Goal: Complete application form: Complete application form

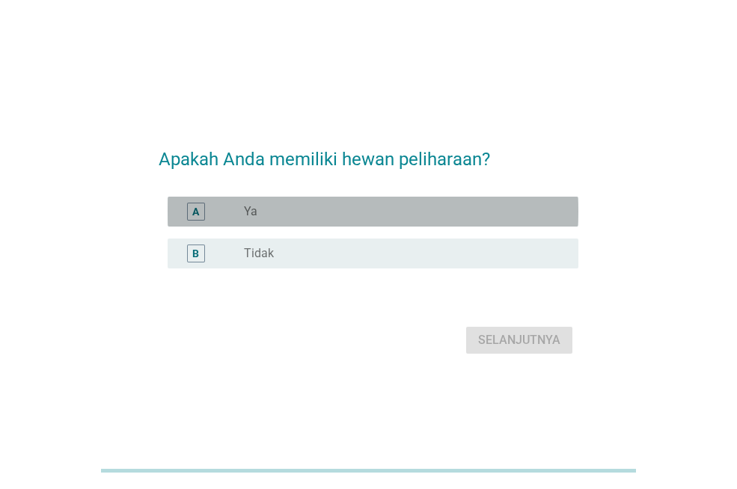
click at [301, 210] on div "radio_button_unchecked Ya" at bounding box center [399, 211] width 311 height 15
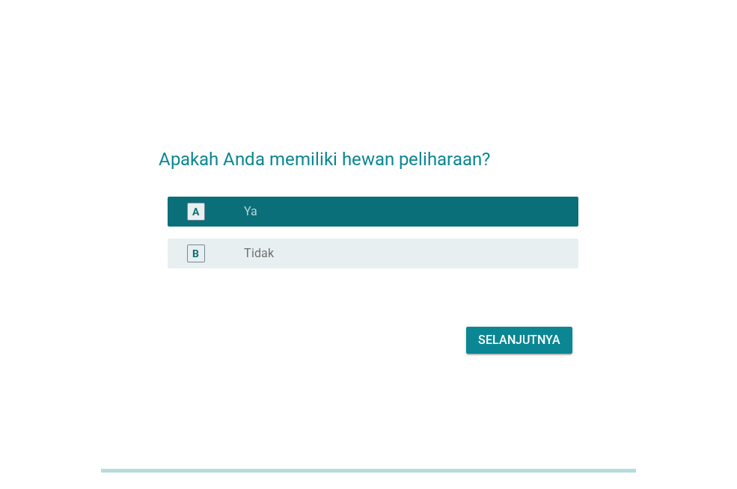
click at [521, 337] on div "Selanjutnya" at bounding box center [519, 340] width 82 height 18
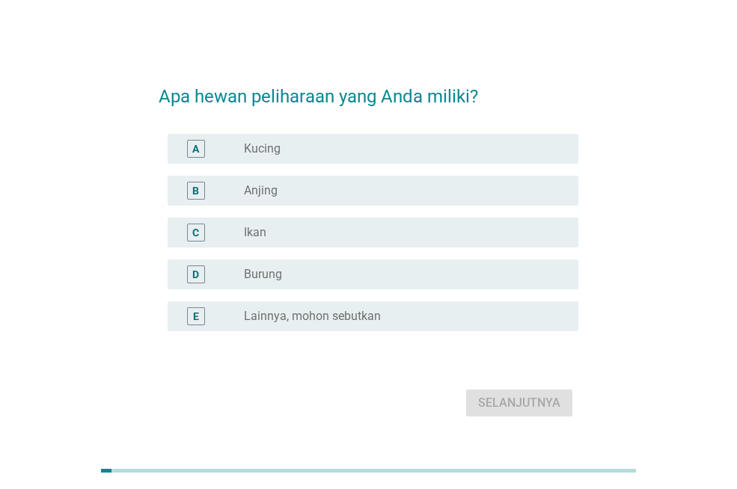
click at [281, 147] on label "Kucing" at bounding box center [262, 148] width 37 height 15
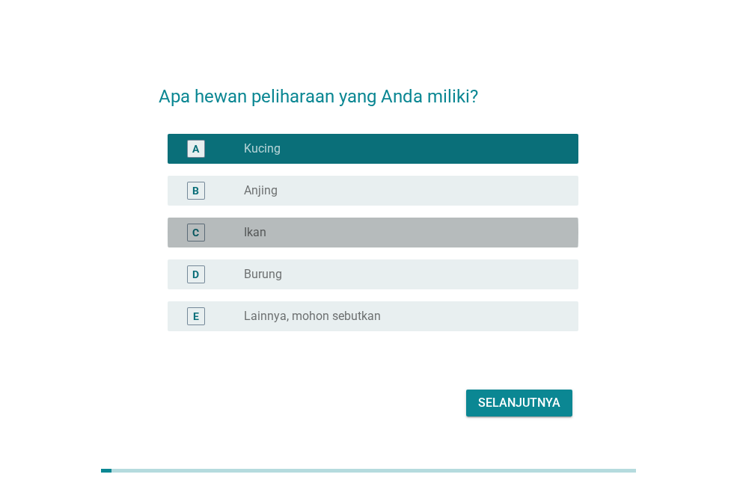
click at [307, 231] on div "radio_button_unchecked Ikan" at bounding box center [399, 232] width 311 height 15
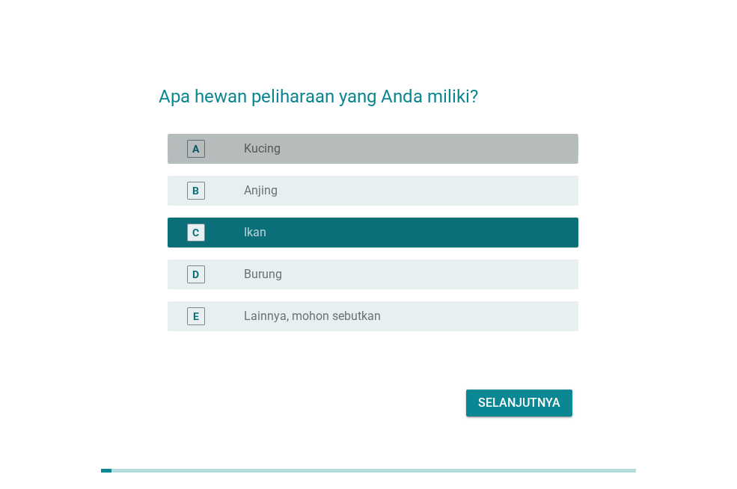
click at [305, 149] on div "radio_button_unchecked Kucing" at bounding box center [399, 148] width 311 height 15
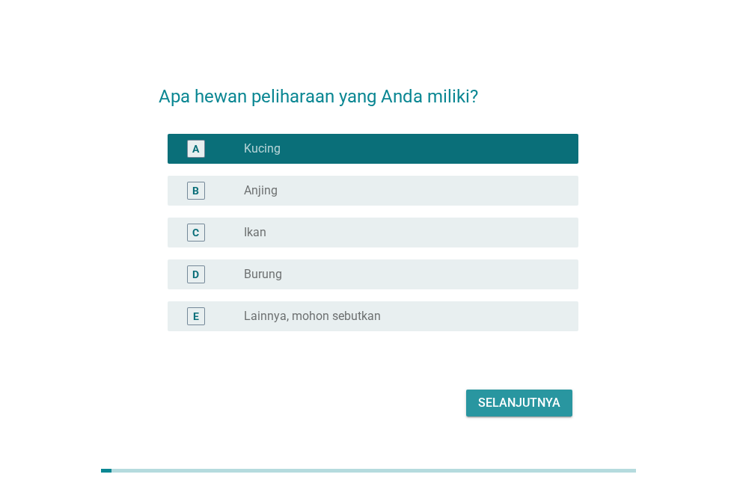
click at [505, 406] on div "Selanjutnya" at bounding box center [519, 403] width 82 height 18
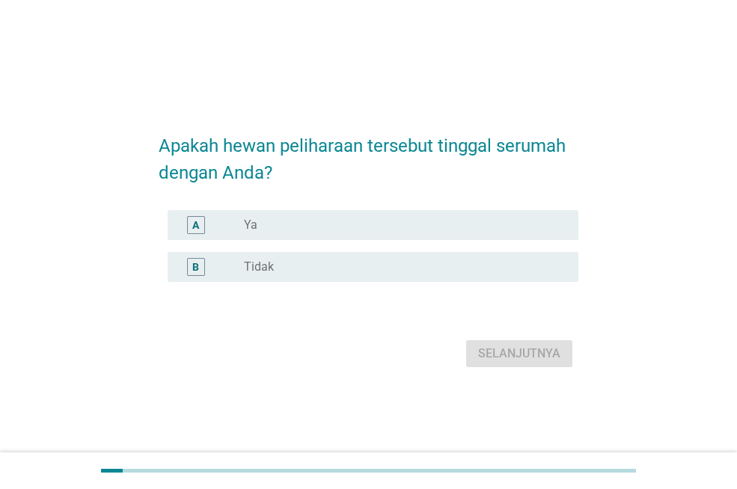
click at [403, 223] on div "radio_button_unchecked Ya" at bounding box center [399, 225] width 311 height 15
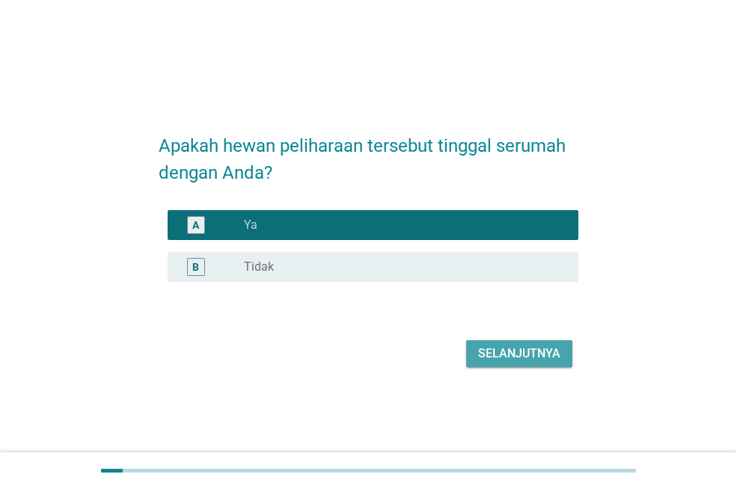
click at [498, 348] on div "Selanjutnya" at bounding box center [519, 354] width 82 height 18
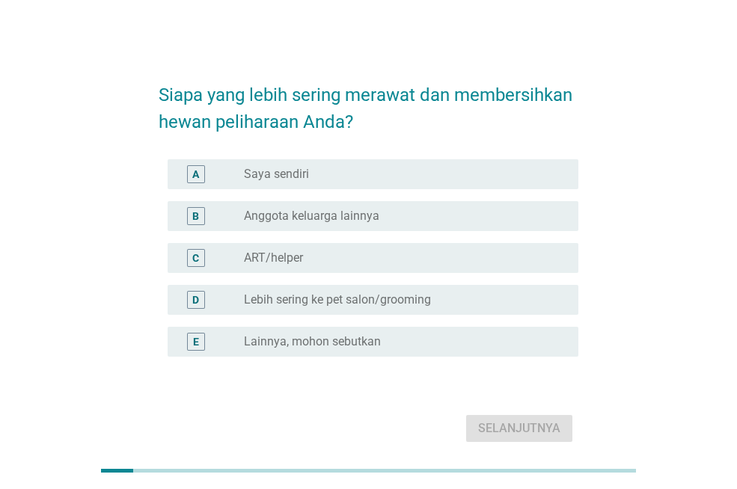
click at [406, 213] on div "radio_button_unchecked Anggota keluarga lainnya" at bounding box center [399, 216] width 311 height 15
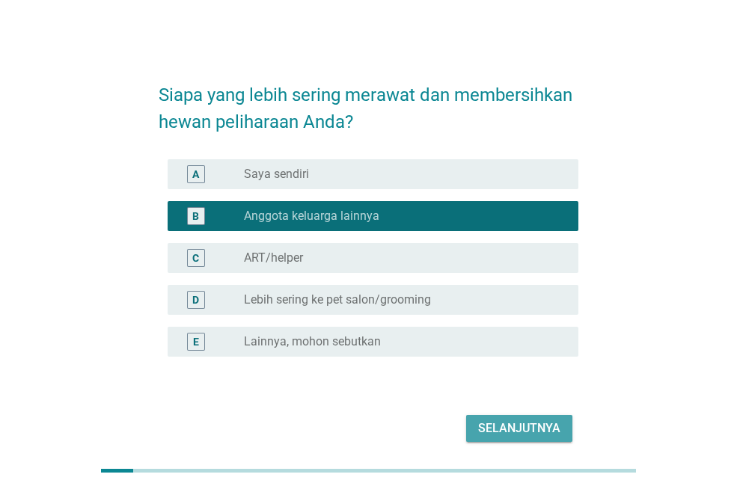
click at [527, 429] on div "Selanjutnya" at bounding box center [519, 429] width 82 height 18
